Goal: Communication & Community: Share content

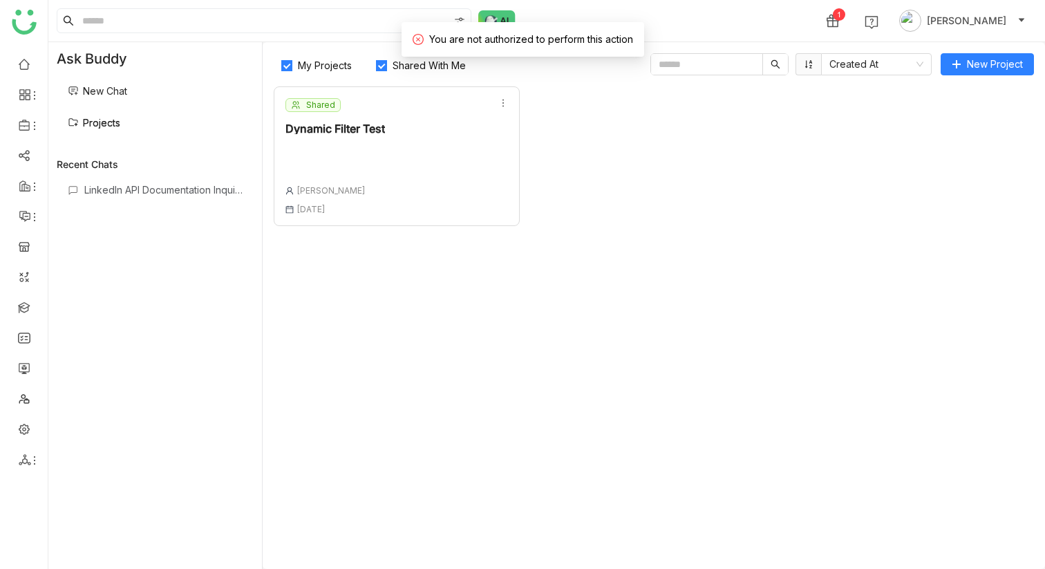
click at [409, 173] on div "Shared Dynamic Filter Test [PERSON_NAME] [DATE]" at bounding box center [397, 156] width 246 height 140
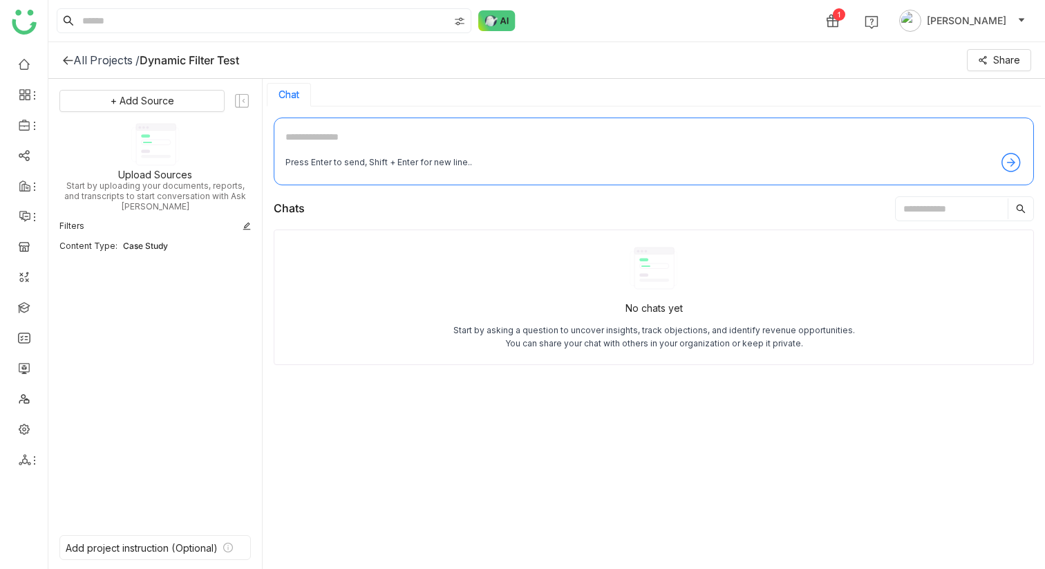
click at [111, 65] on div "All Projects /" at bounding box center [106, 60] width 66 height 14
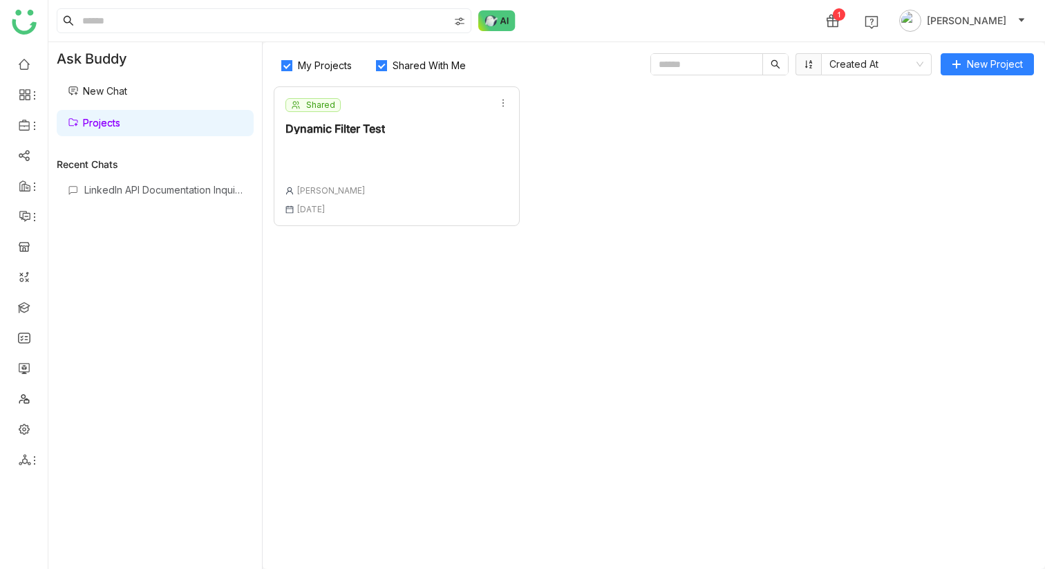
click at [355, 131] on div "Dynamic Filter Test" at bounding box center [336, 128] width 100 height 11
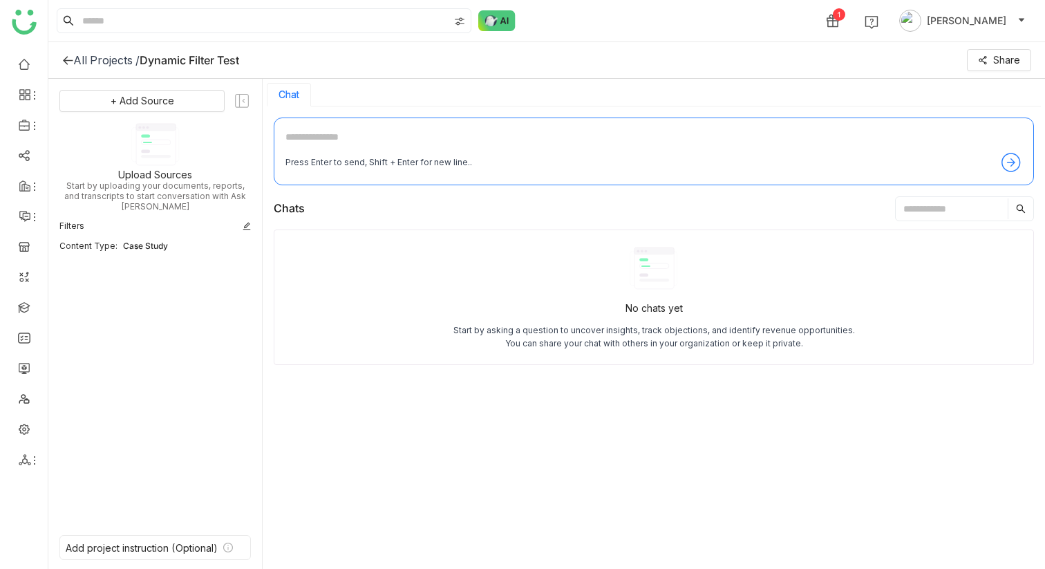
drag, startPoint x: 144, startPoint y: 59, endPoint x: 321, endPoint y: 62, distance: 177.0
click at [321, 62] on div "All Projects / Dynamic Filter Test Share" at bounding box center [546, 60] width 997 height 37
click at [116, 62] on div "All Projects /" at bounding box center [106, 60] width 66 height 14
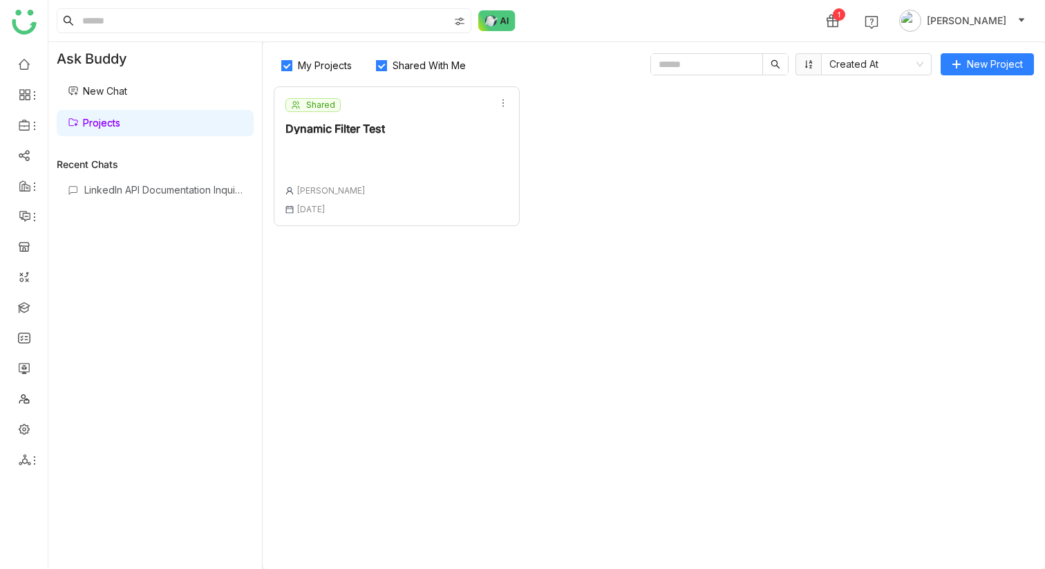
click at [400, 209] on div "Shared Dynamic Filter Test [PERSON_NAME] [DATE]" at bounding box center [397, 156] width 246 height 140
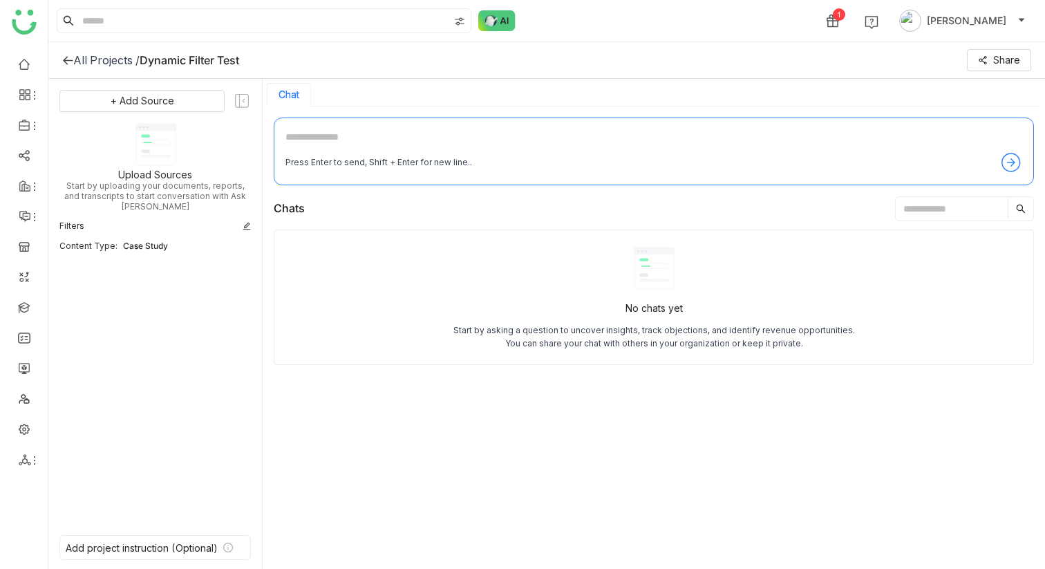
click at [467, 139] on textarea at bounding box center [654, 140] width 737 height 22
type textarea "**********"
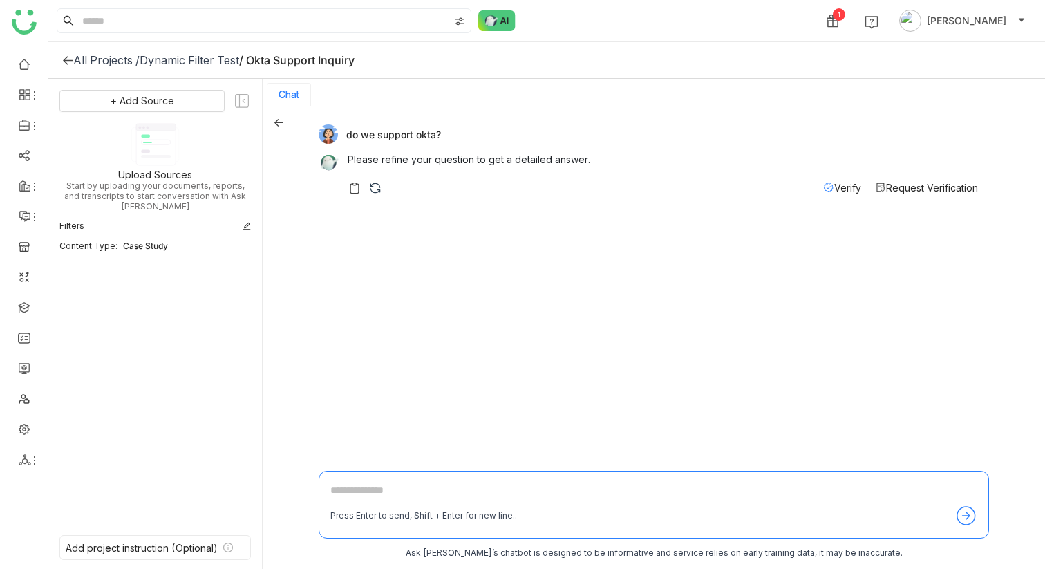
click at [394, 501] on textarea at bounding box center [653, 494] width 647 height 22
type textarea "**********"
drag, startPoint x: 496, startPoint y: 224, endPoint x: 368, endPoint y: 224, distance: 127.9
click at [367, 224] on div "what case studies do we have?" at bounding box center [649, 225] width 660 height 19
click at [279, 124] on icon at bounding box center [279, 123] width 10 height 10
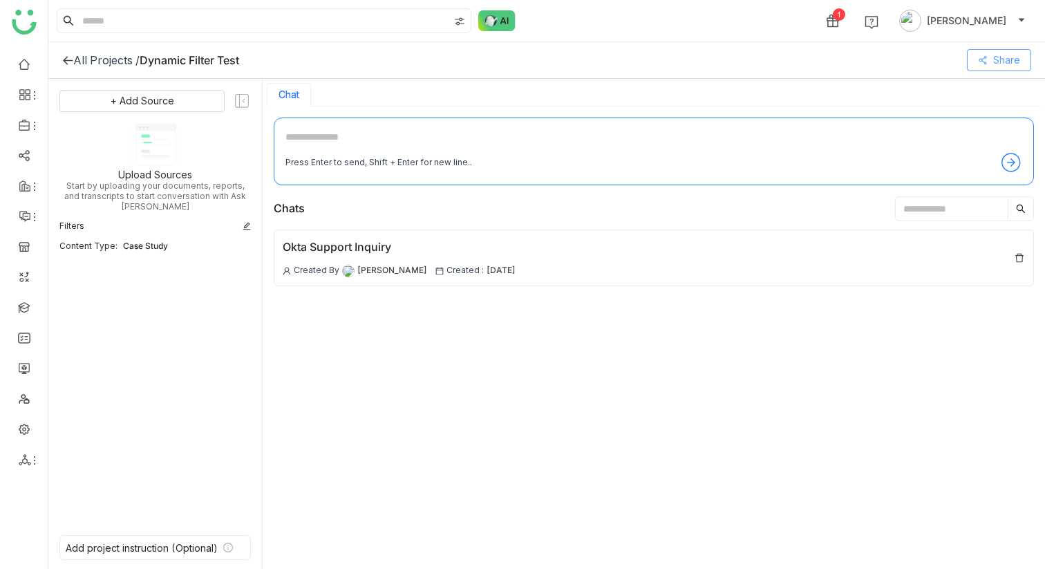
click at [992, 64] on button "Share" at bounding box center [999, 60] width 64 height 22
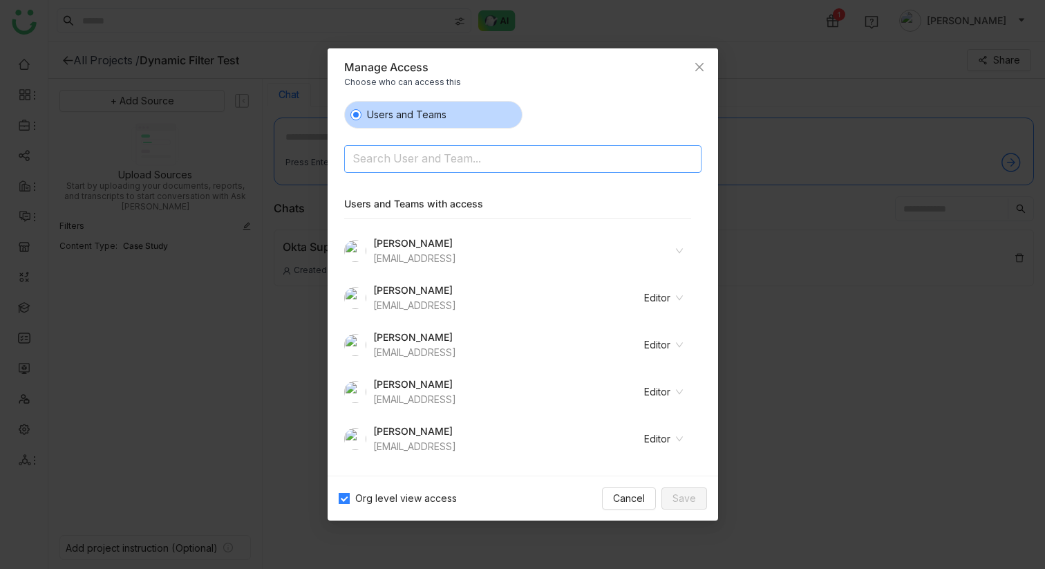
click at [539, 164] on input at bounding box center [488, 160] width 270 height 22
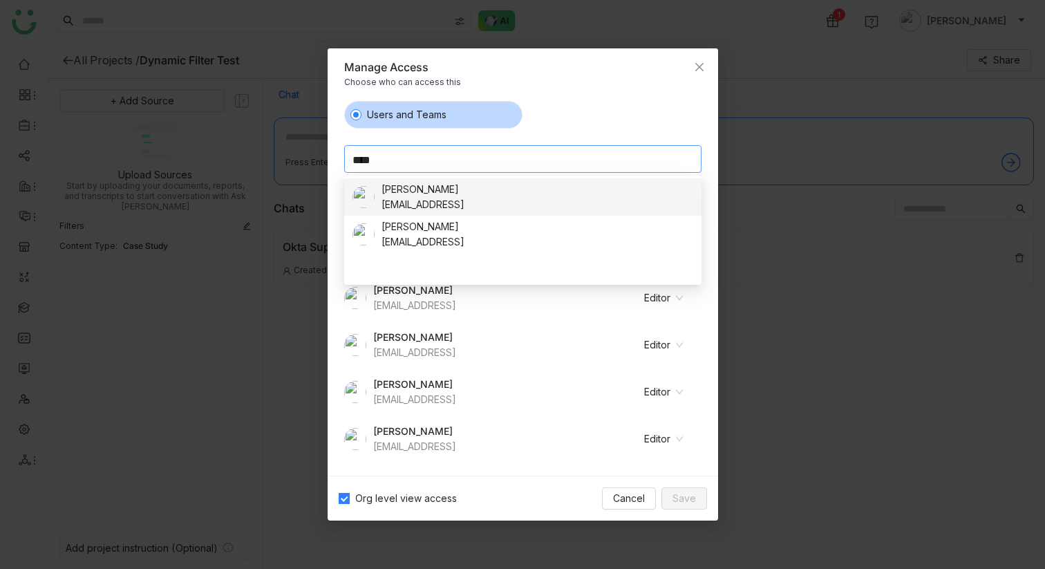
type input "****"
click at [563, 193] on div "[PERSON_NAME] [EMAIL_ADDRESS]" at bounding box center [523, 197] width 341 height 30
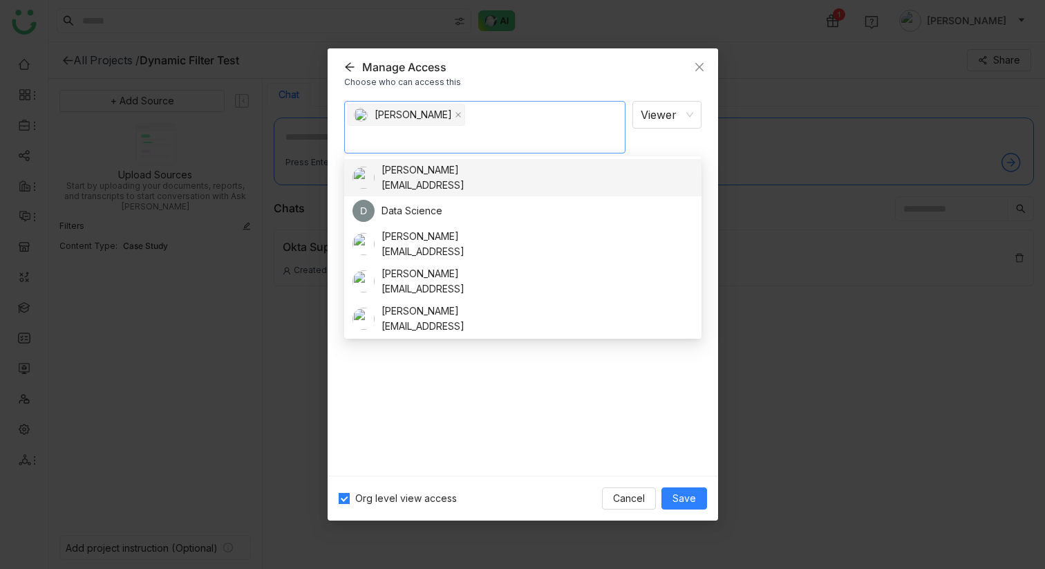
click at [626, 359] on div "[PERSON_NAME] Viewer Notify people" at bounding box center [522, 283] width 357 height 364
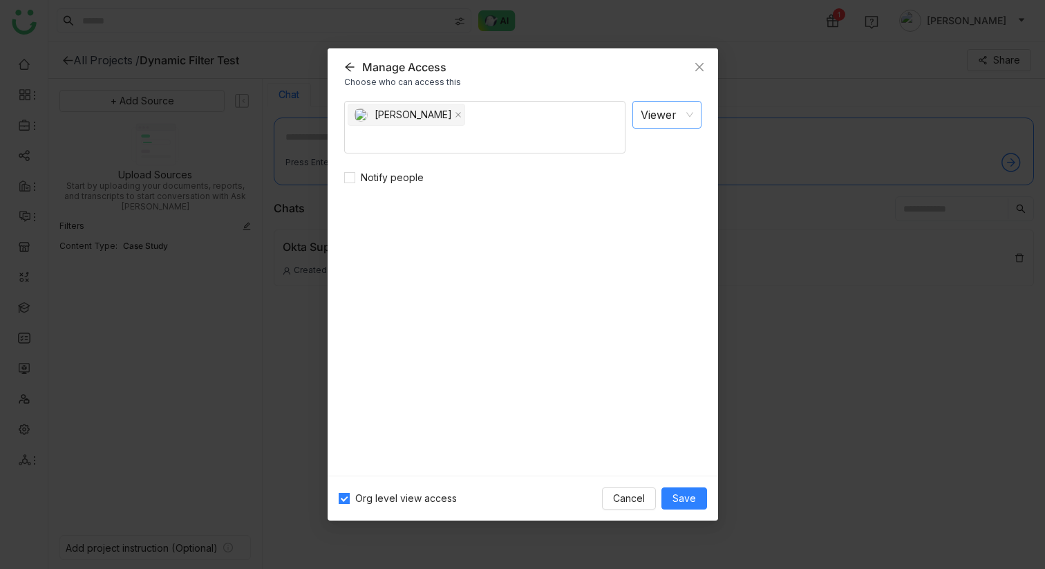
click at [662, 119] on nz-select-item "Viewer" at bounding box center [667, 115] width 53 height 26
click at [662, 168] on div "Editor" at bounding box center [667, 167] width 53 height 15
click at [679, 501] on span "Save" at bounding box center [685, 498] width 24 height 15
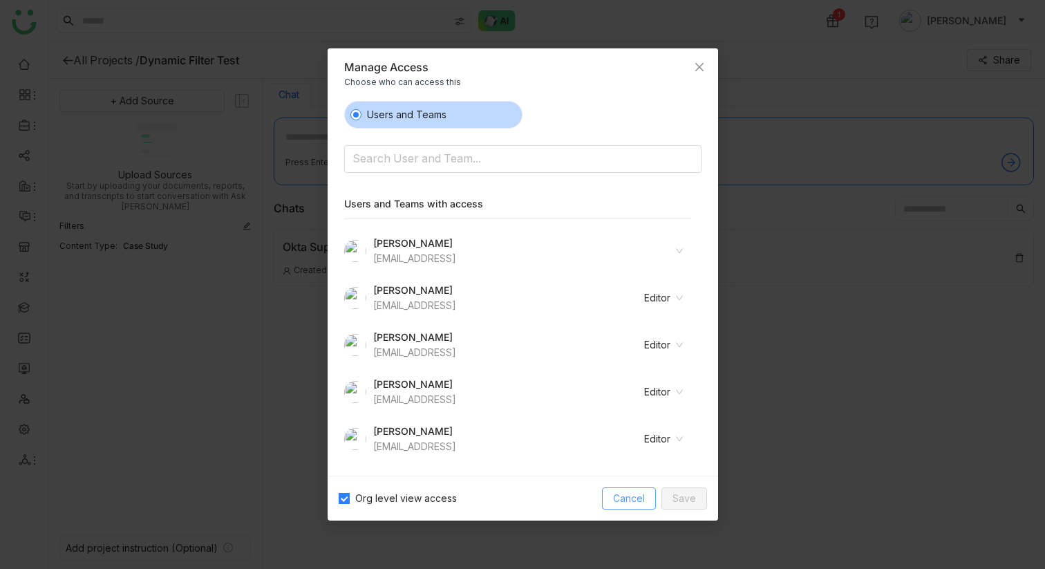
click at [639, 496] on span "Cancel" at bounding box center [629, 498] width 32 height 15
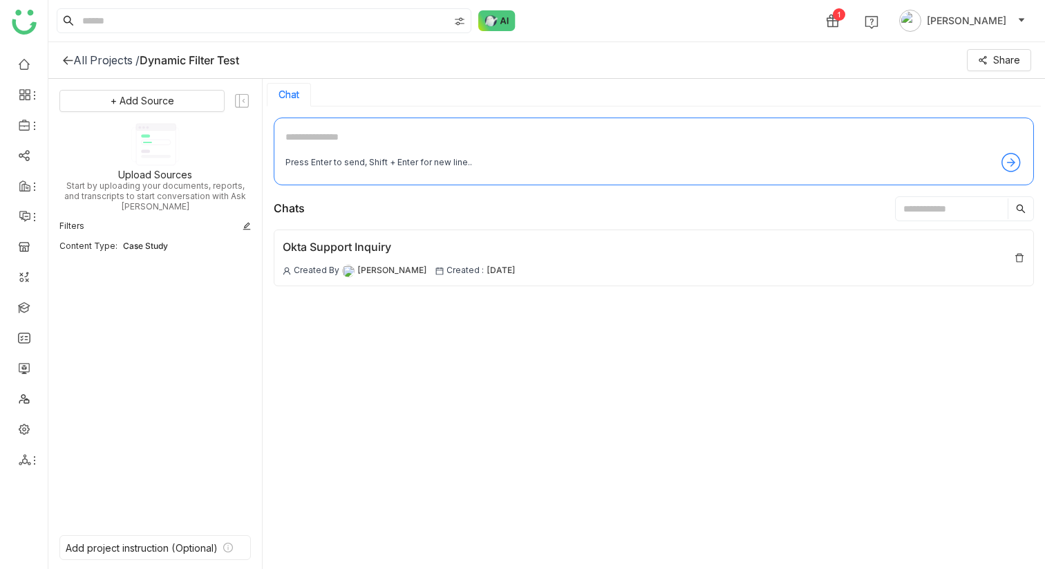
click at [207, 57] on div "Dynamic Filter Test" at bounding box center [190, 60] width 100 height 14
click at [208, 58] on div "Dynamic Filter Test" at bounding box center [190, 60] width 100 height 14
click at [115, 57] on div "All Projects /" at bounding box center [106, 60] width 66 height 14
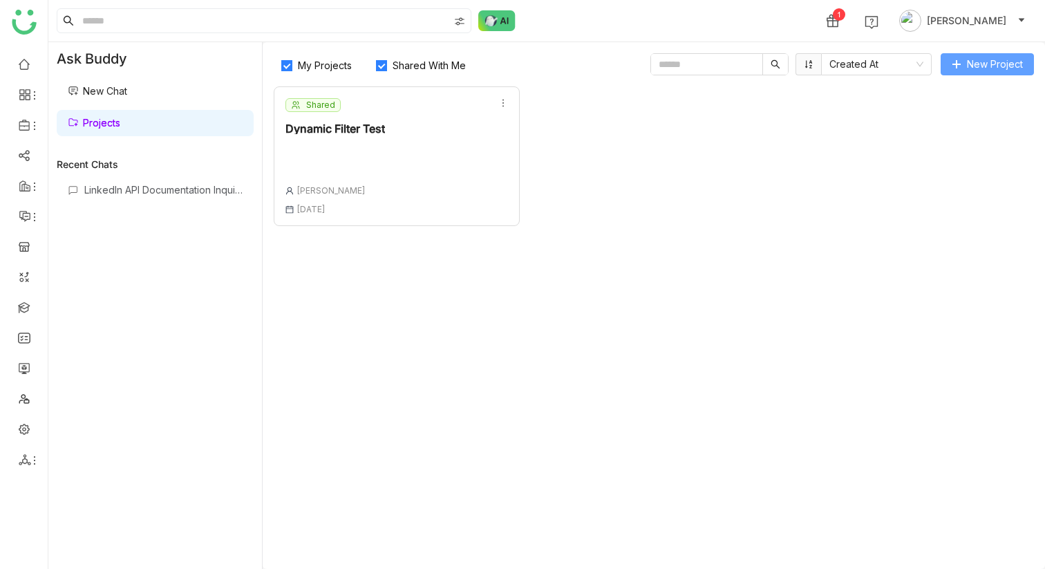
click at [973, 62] on span "New Project" at bounding box center [995, 64] width 56 height 15
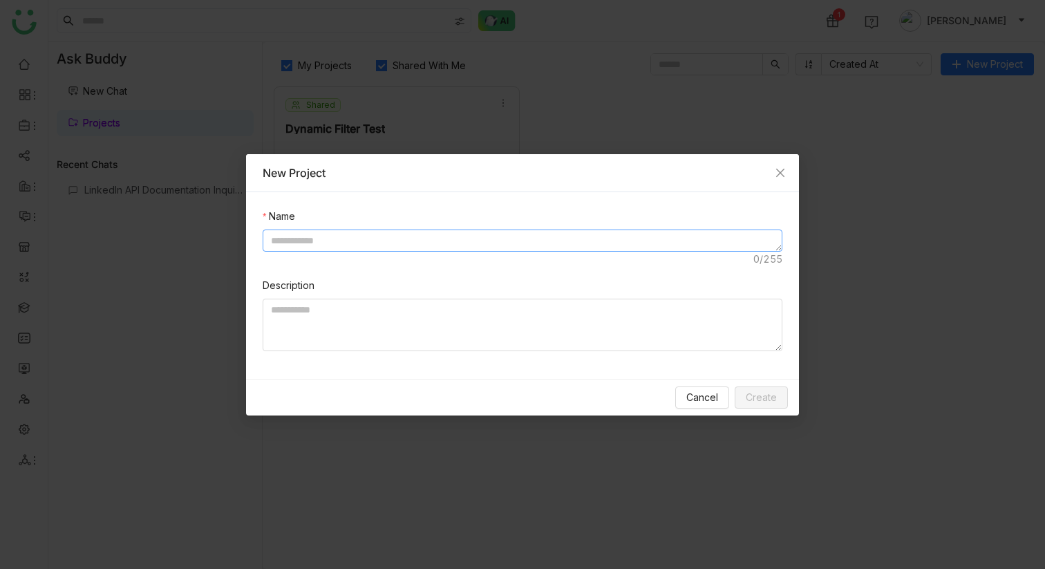
click at [523, 239] on textarea at bounding box center [523, 241] width 520 height 22
type textarea "**********"
click at [759, 402] on span "Create" at bounding box center [761, 397] width 31 height 15
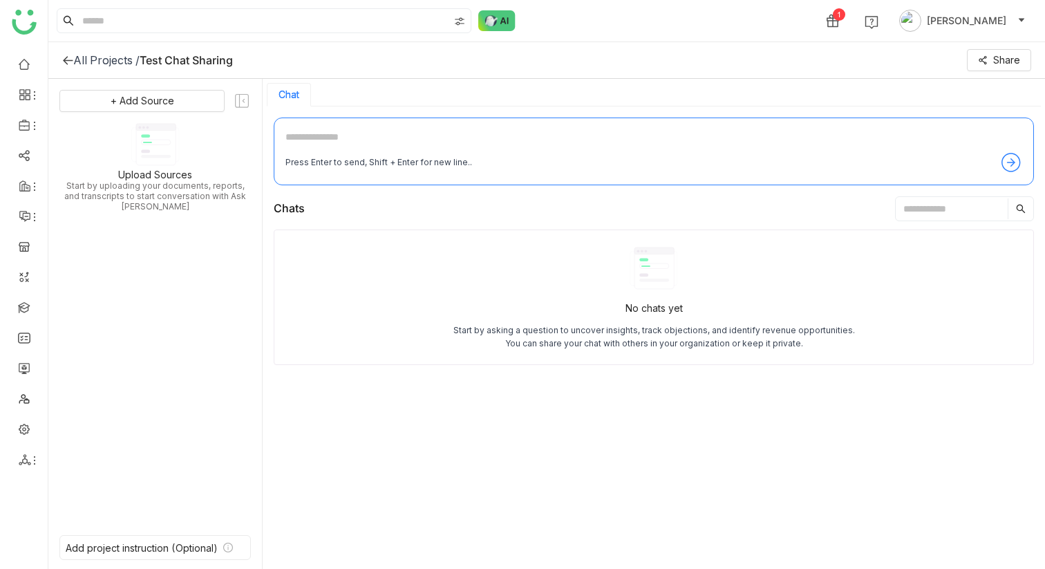
click at [314, 126] on div "Press Enter to send, Shift + Enter for new line.." at bounding box center [654, 152] width 760 height 68
click at [312, 136] on textarea at bounding box center [654, 140] width 737 height 22
type textarea "*"
type textarea "**********"
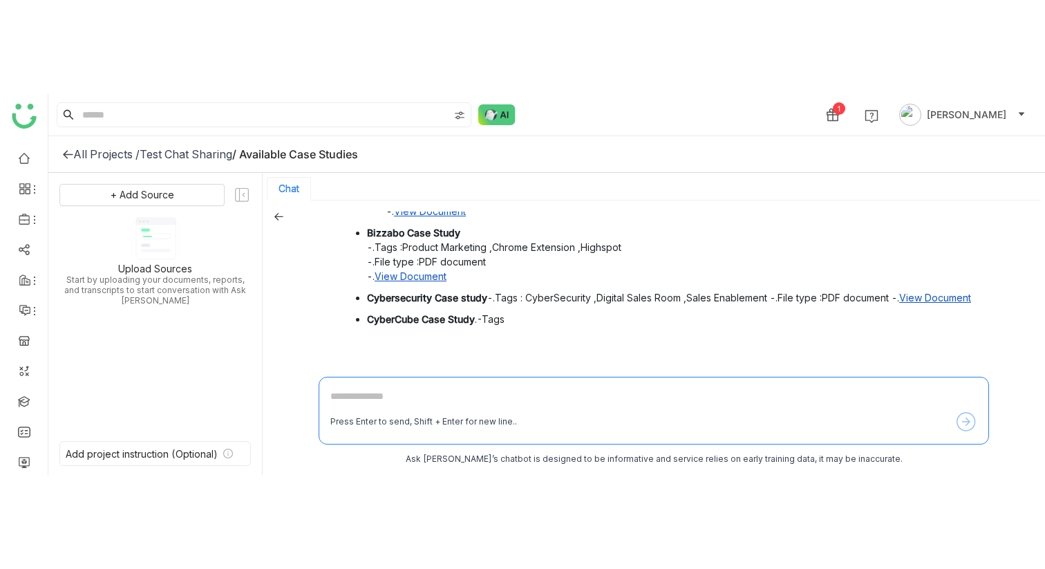
scroll to position [521, 0]
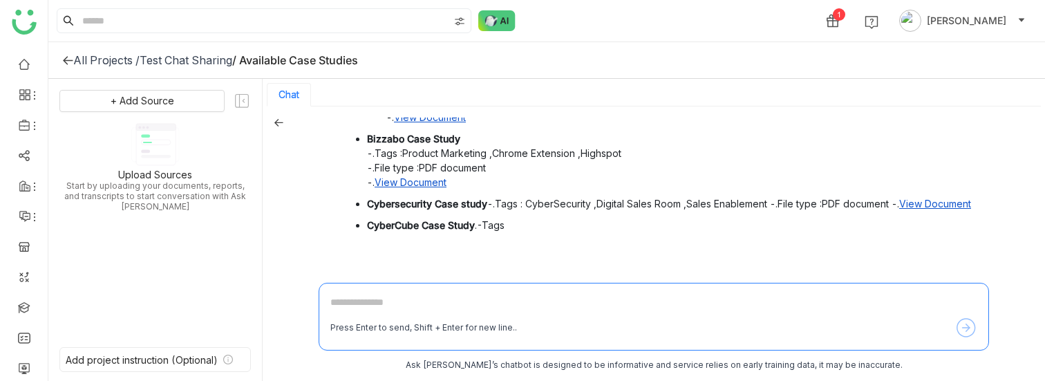
click at [207, 61] on div "Test Chat Sharing" at bounding box center [186, 60] width 93 height 14
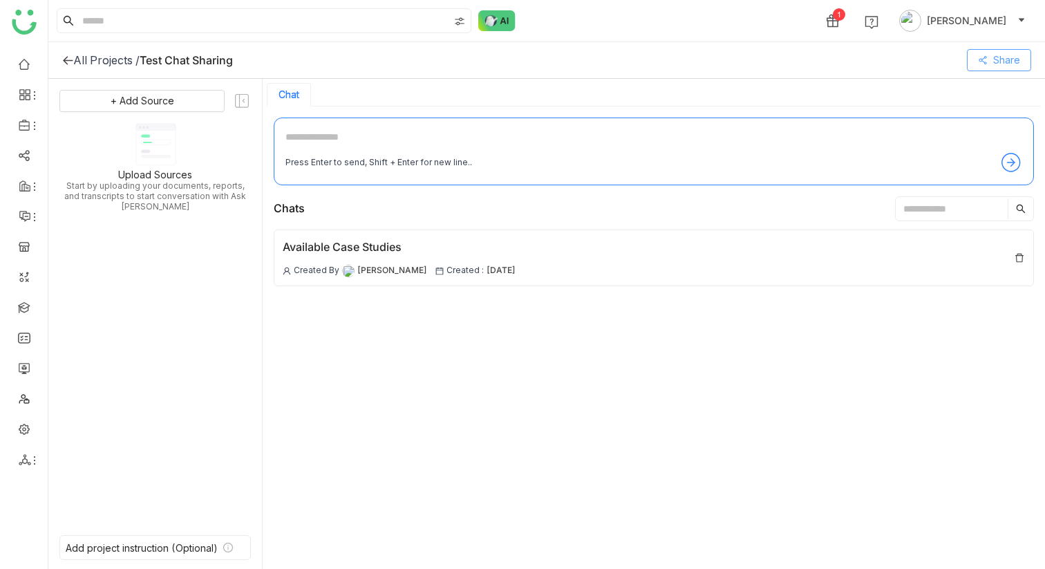
click at [993, 62] on button "Share" at bounding box center [999, 60] width 64 height 22
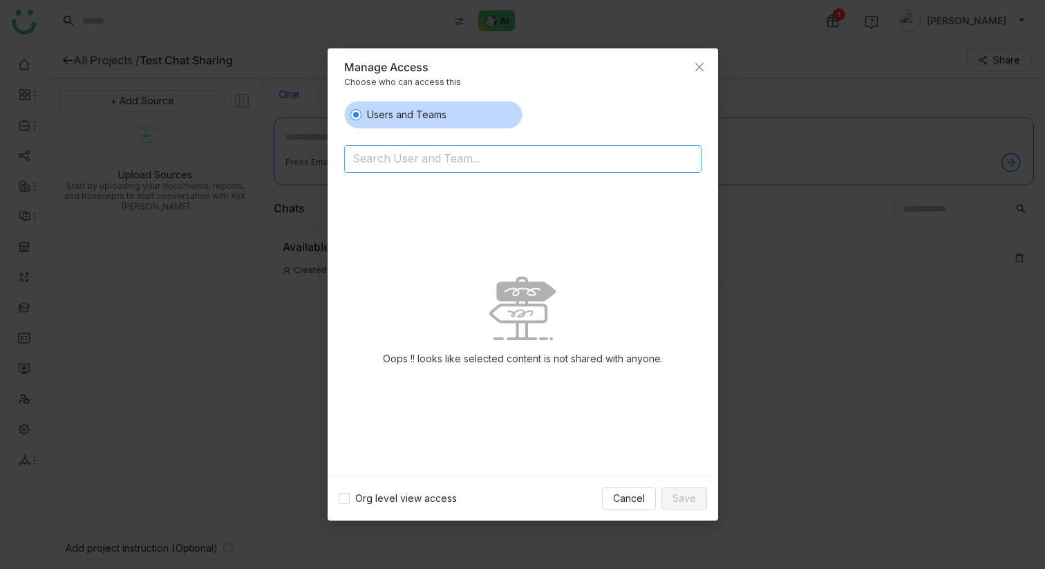
click at [493, 165] on input at bounding box center [488, 160] width 270 height 22
type input "*"
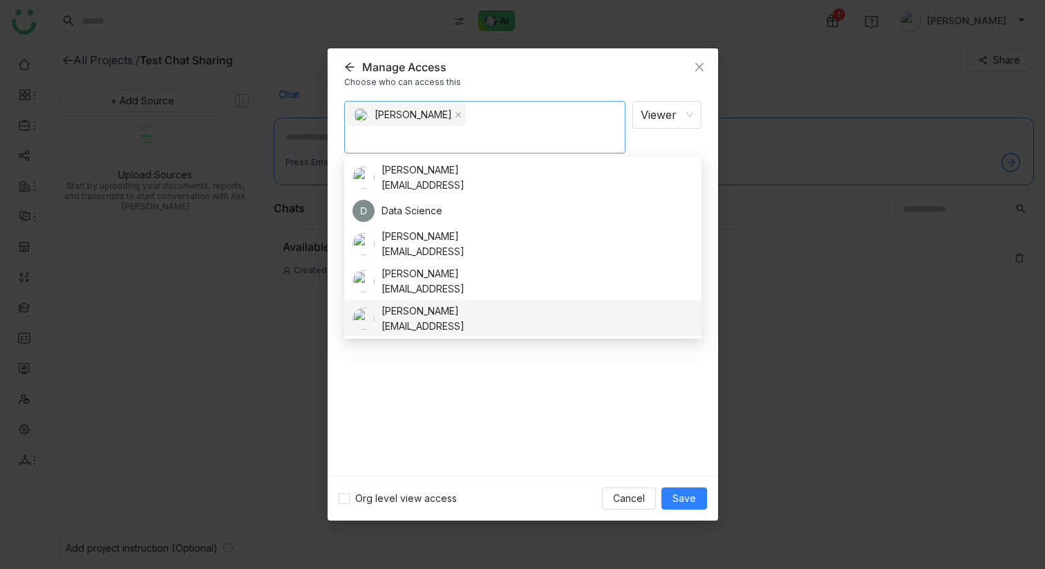
click at [498, 338] on nz-option-container "[PERSON_NAME] [EMAIL_ADDRESS] D Data Science [PERSON_NAME] [EMAIL_ADDRESS] [PER…" at bounding box center [522, 247] width 357 height 183
click at [510, 385] on div "[PERSON_NAME] Viewer Notify people" at bounding box center [522, 283] width 357 height 364
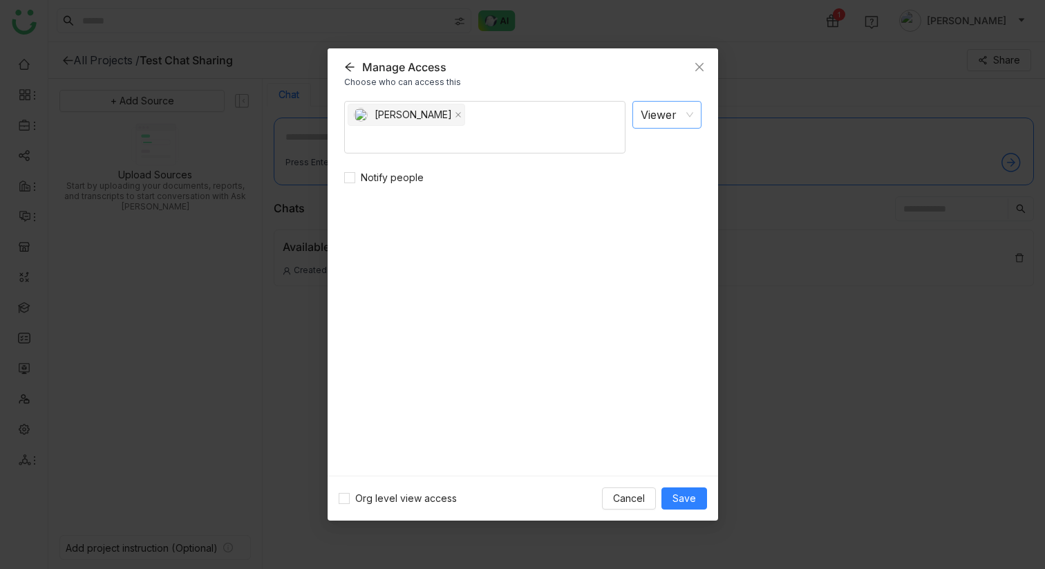
click at [673, 120] on nz-select-item "Viewer" at bounding box center [667, 115] width 53 height 26
click at [664, 165] on div "Editor" at bounding box center [667, 167] width 53 height 15
click at [671, 494] on button "Save" at bounding box center [685, 498] width 46 height 22
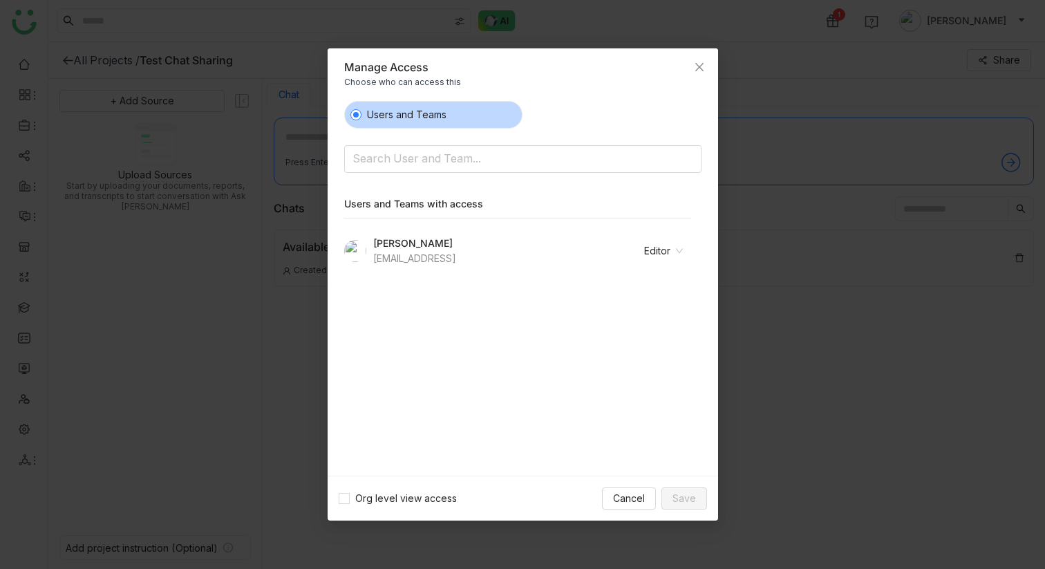
click at [884, 402] on nz-modal-container "Manage Access Choose who can access this Users and Teams Search User and Team..…" at bounding box center [522, 284] width 1045 height 569
